Goal: Information Seeking & Learning: Learn about a topic

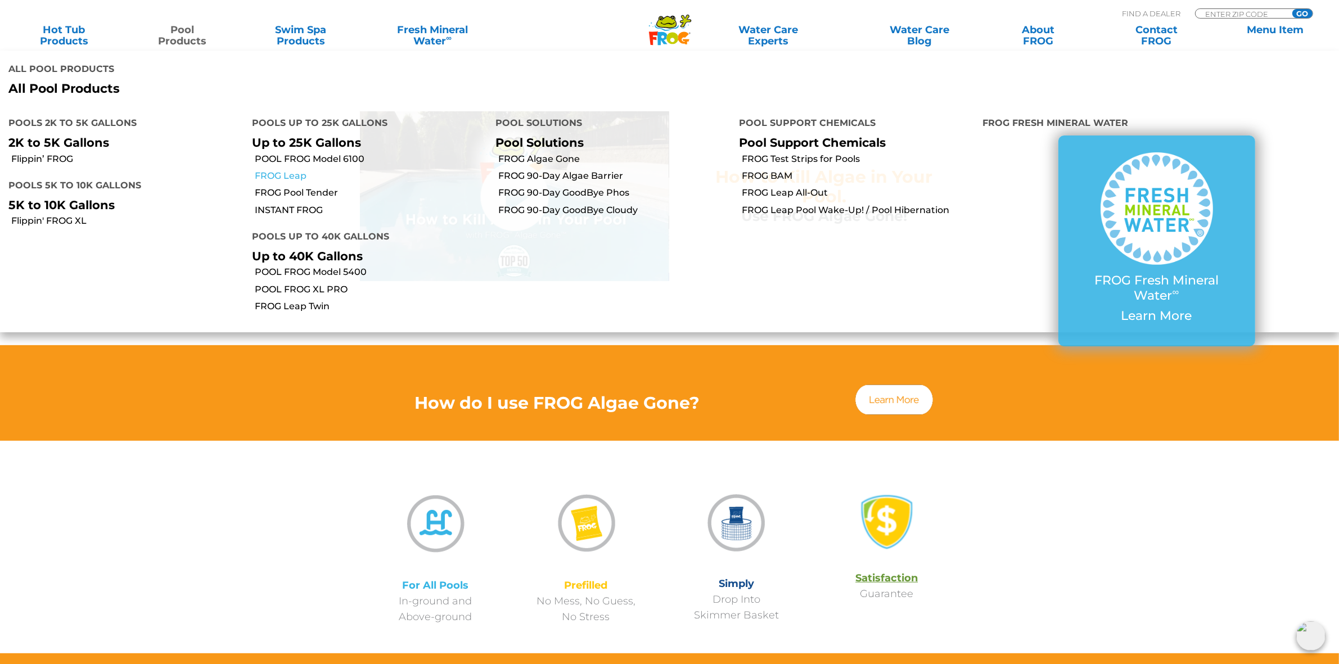
click at [292, 173] on link "FROG Leap" at bounding box center [371, 176] width 232 height 12
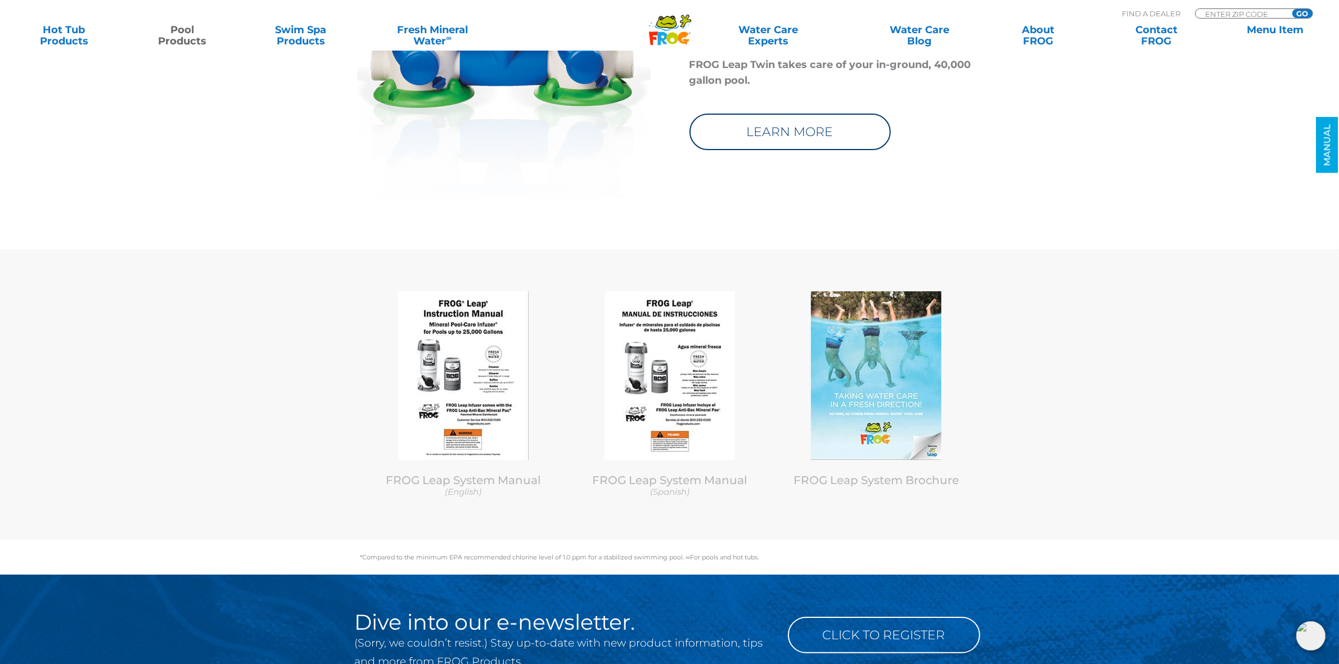
scroll to position [5482, 0]
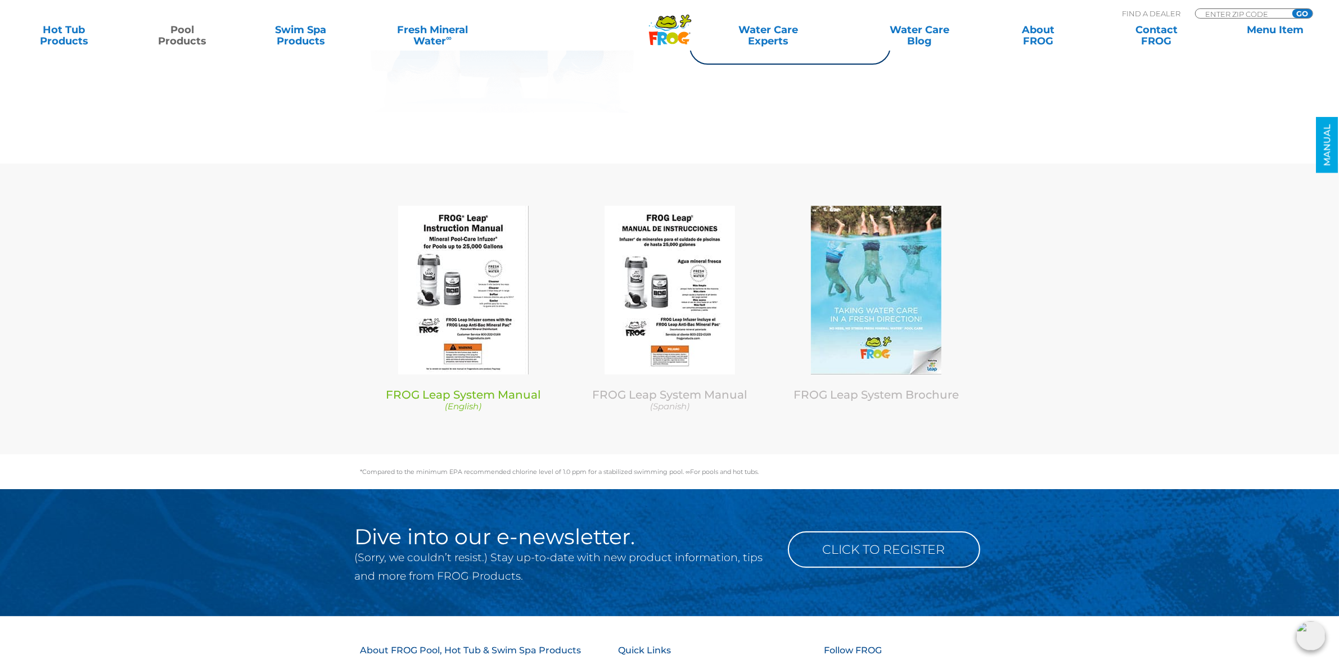
click at [466, 339] on img at bounding box center [463, 290] width 130 height 169
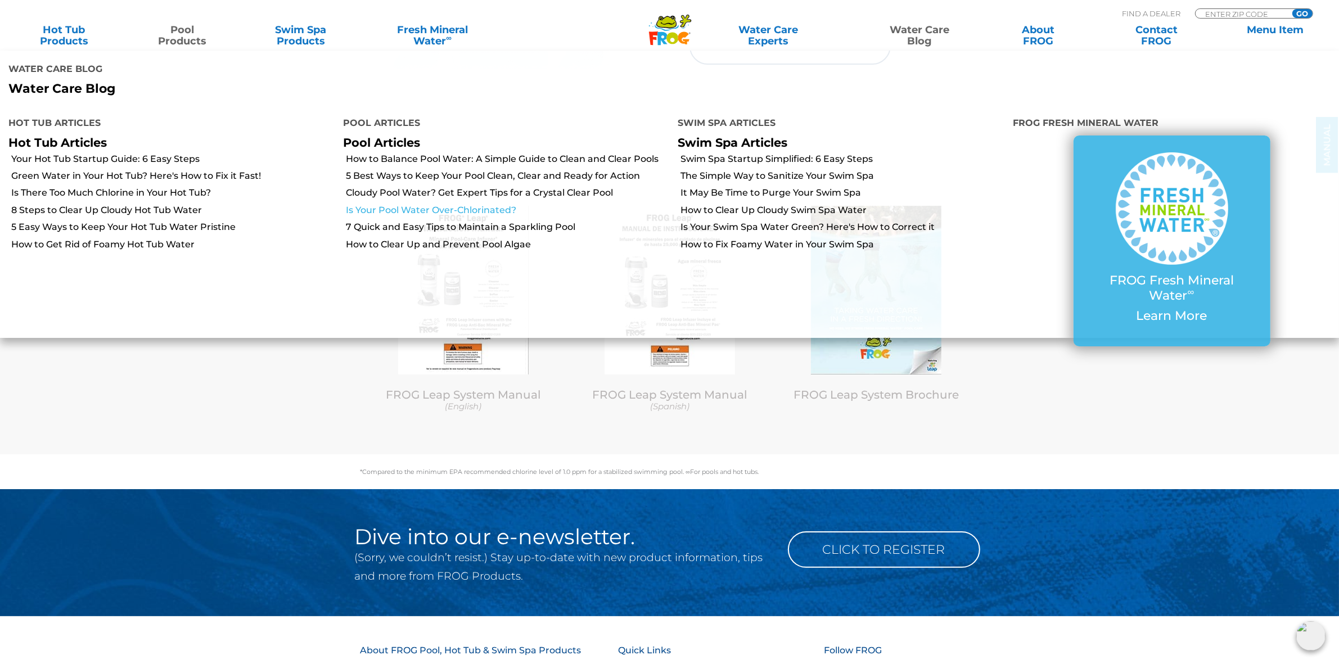
click at [462, 206] on link "Is Your Pool Water Over-Chlorinated?" at bounding box center [507, 210] width 323 height 12
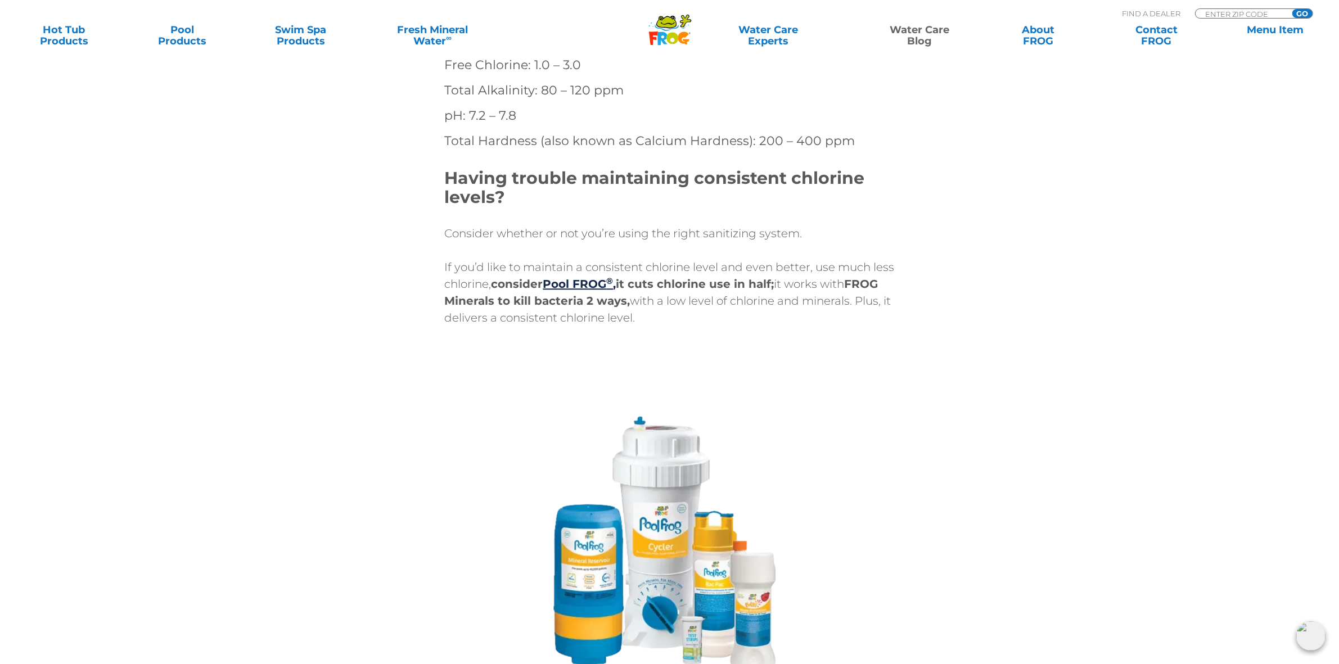
scroll to position [3936, 0]
